Goal: Check status: Check status

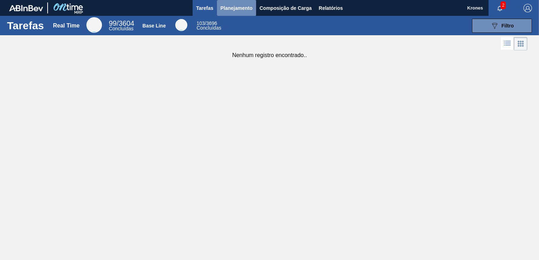
click at [236, 6] on span "Planejamento" at bounding box center [236, 8] width 32 height 8
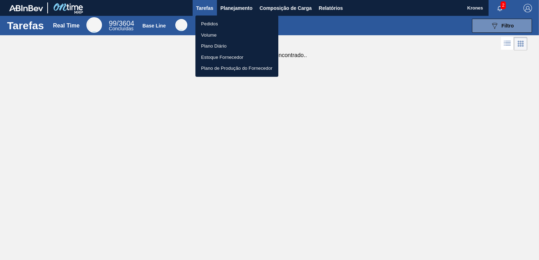
click at [204, 22] on li "Pedidos" at bounding box center [236, 23] width 83 height 11
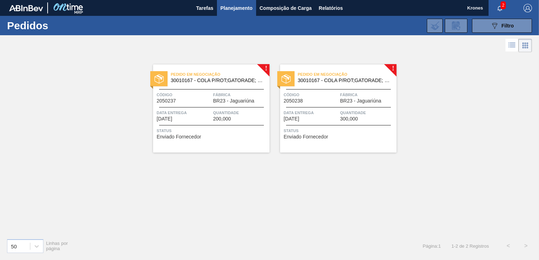
click at [199, 96] on span "Código" at bounding box center [184, 94] width 55 height 7
click at [194, 99] on div "Código 2050237" at bounding box center [184, 97] width 55 height 12
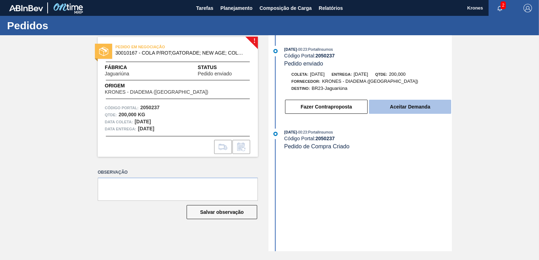
click at [390, 109] on button "Aceitar Demanda" at bounding box center [410, 107] width 82 height 14
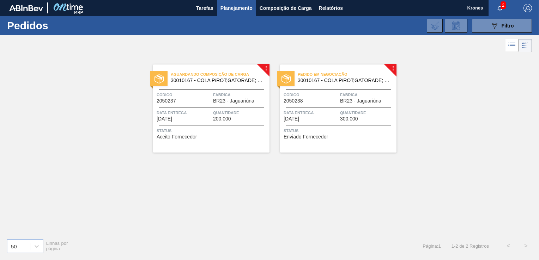
click at [332, 102] on div "Código 2050238" at bounding box center [311, 97] width 55 height 12
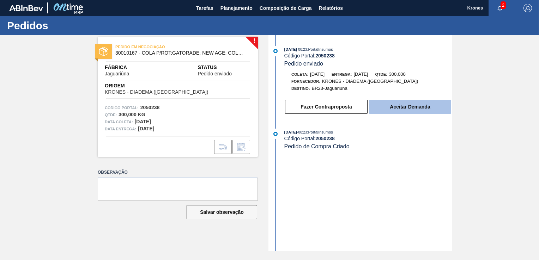
click at [410, 111] on button "Aceitar Demanda" at bounding box center [410, 107] width 82 height 14
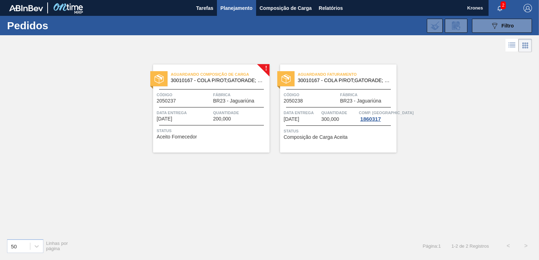
click at [194, 101] on div "Código 2050237" at bounding box center [184, 97] width 55 height 12
click at [195, 97] on span "Código" at bounding box center [184, 94] width 55 height 7
click at [313, 100] on div "Código 2050238" at bounding box center [311, 97] width 55 height 12
click at [205, 99] on div "Código 2050237" at bounding box center [184, 97] width 55 height 12
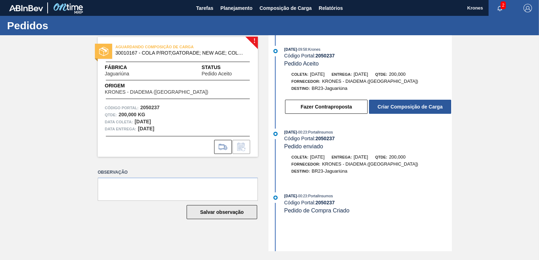
click at [210, 213] on button "Salvar observação" at bounding box center [222, 212] width 71 height 14
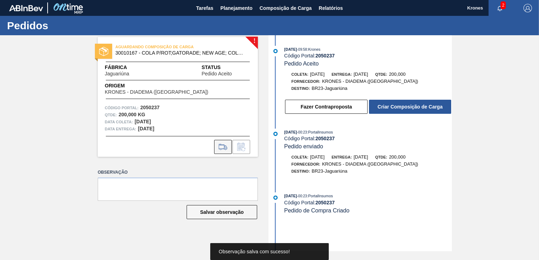
click at [219, 146] on icon at bounding box center [223, 147] width 8 height 5
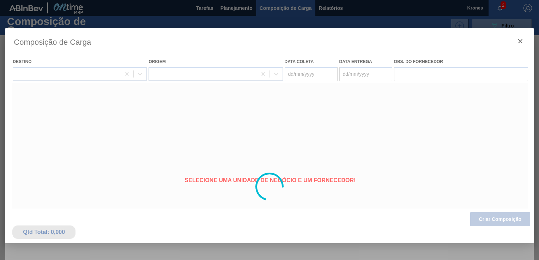
type coleta "[DATE]"
type Entrega "[DATE]"
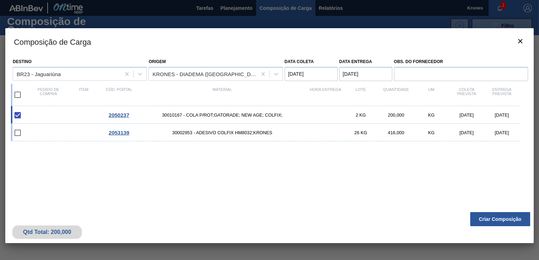
click at [16, 95] on input "checkbox" at bounding box center [17, 94] width 15 height 15
checkbox input "true"
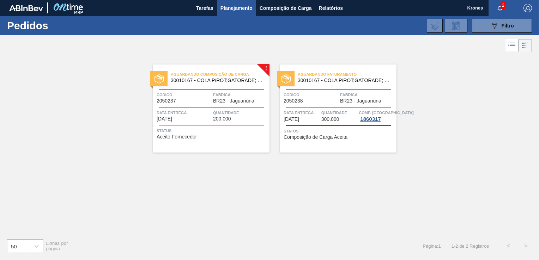
click at [196, 114] on span "Data Entrega" at bounding box center [184, 112] width 55 height 7
click at [327, 105] on div "Aguardando Faturamento 30010167 - COLA P/ROT;GATORADE; NEW AGE; COLFIX; Código …" at bounding box center [338, 109] width 116 height 88
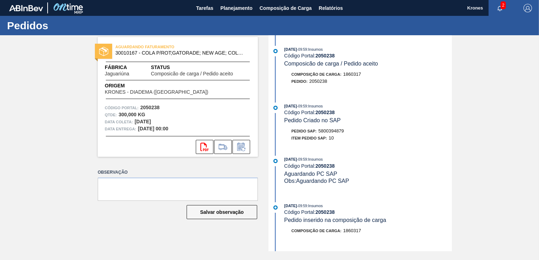
click at [508, 90] on div "AGUARDANDO FATURAMENTO 30010167 - COLA P/ROT;GATORADE; NEW AGE; COLFIX; Fábrica…" at bounding box center [269, 143] width 539 height 216
click at [203, 145] on icon "svg{fill:#ff0000}" at bounding box center [204, 147] width 8 height 8
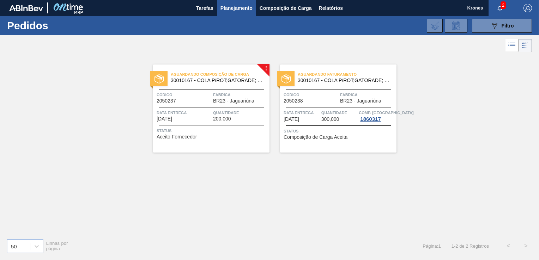
click at [215, 175] on div "! Aguardando Composição de Carga 30010167 - COLA P/ROT;GATORADE; NEW AGE; COLFI…" at bounding box center [269, 143] width 539 height 179
click at [528, 9] on img "button" at bounding box center [527, 8] width 8 height 8
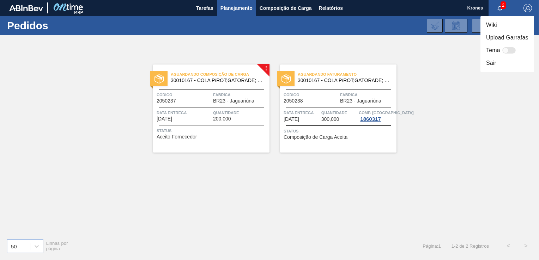
click at [488, 60] on li "Sair" at bounding box center [507, 63] width 54 height 13
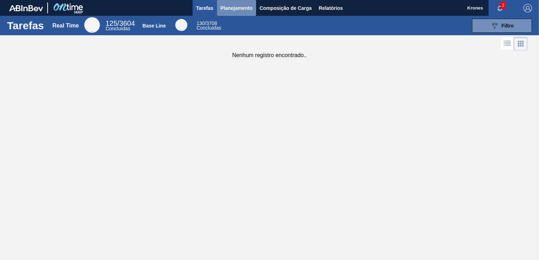
click at [230, 10] on span "Planejamento" at bounding box center [236, 8] width 32 height 8
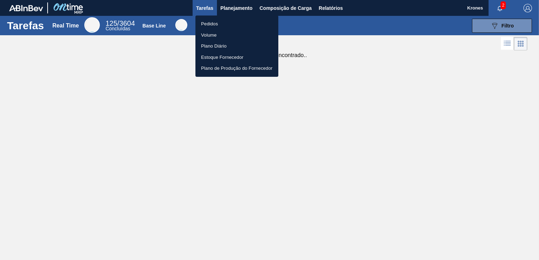
drag, startPoint x: 211, startPoint y: 23, endPoint x: 210, endPoint y: 30, distance: 7.4
click at [211, 23] on li "Pedidos" at bounding box center [236, 23] width 83 height 11
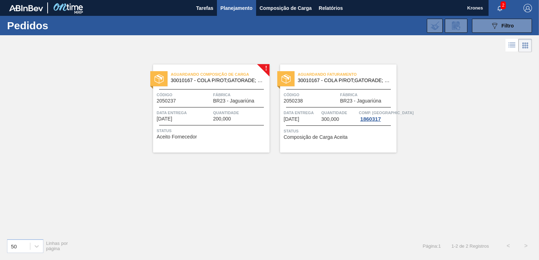
click at [190, 98] on span "Código" at bounding box center [184, 94] width 55 height 7
click at [321, 102] on div "Código 2050238" at bounding box center [311, 97] width 55 height 12
